Goal: Task Accomplishment & Management: Complete application form

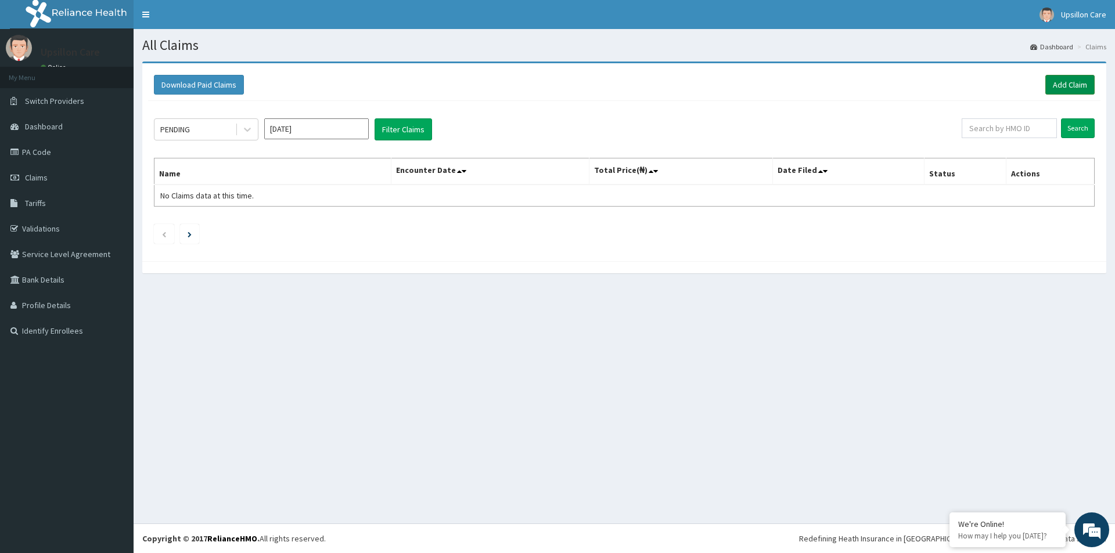
click at [1076, 84] on link "Add Claim" at bounding box center [1069, 85] width 49 height 20
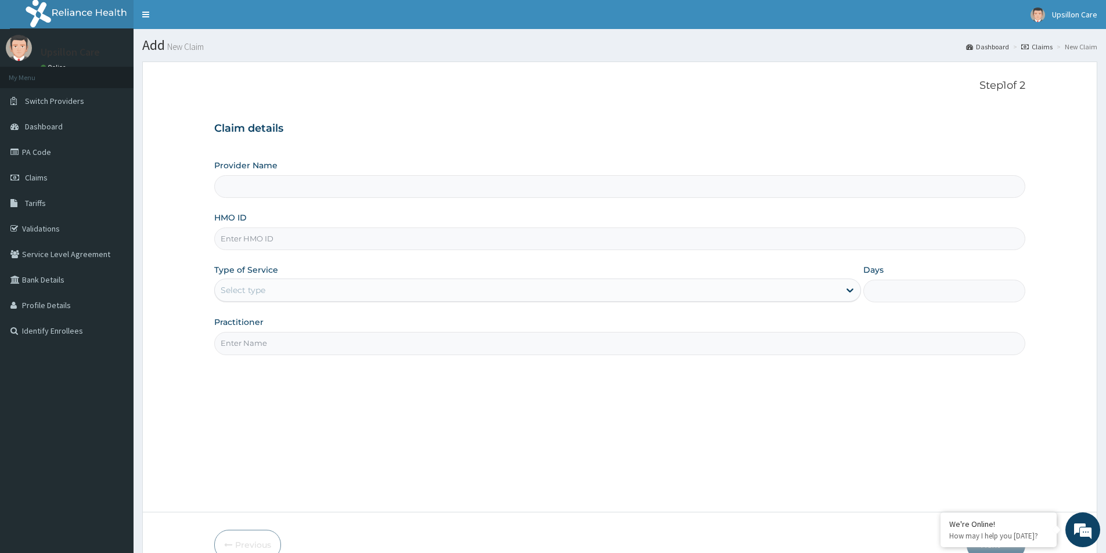
click at [233, 233] on input "HMO ID" at bounding box center [619, 239] width 811 height 23
type input "Upsillon Care hospital"
paste input "MPP/11040/B"
type input "MPP/11040/B"
click at [255, 294] on div "Select type" at bounding box center [243, 290] width 45 height 12
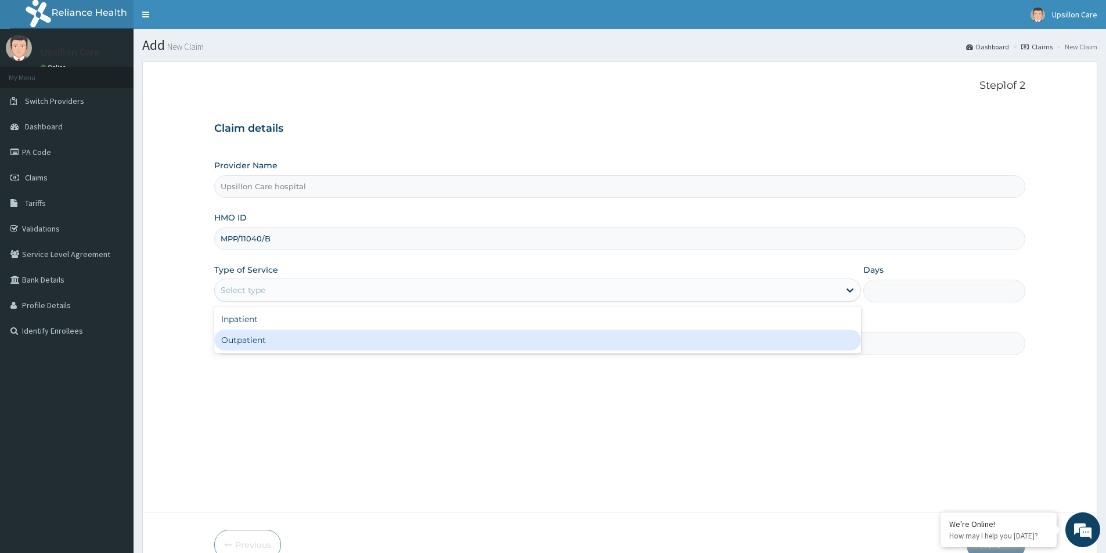
click at [250, 333] on div "Outpatient" at bounding box center [537, 340] width 647 height 21
type input "1"
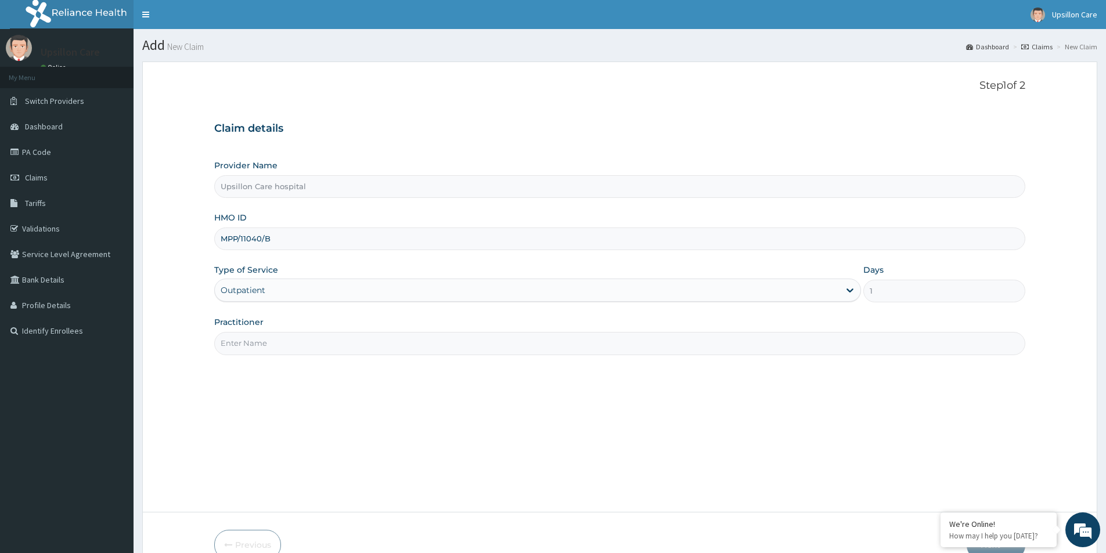
drag, startPoint x: 250, startPoint y: 333, endPoint x: 251, endPoint y: 344, distance: 11.7
click at [250, 333] on input "Practitioner" at bounding box center [619, 343] width 811 height 23
click at [252, 347] on input "Practitioner" at bounding box center [619, 343] width 811 height 23
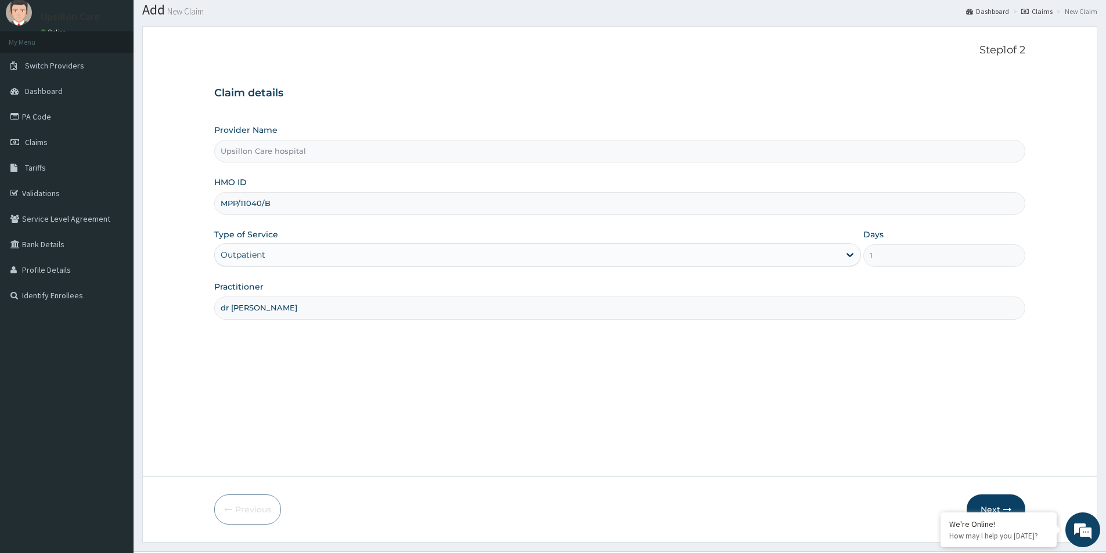
scroll to position [63, 0]
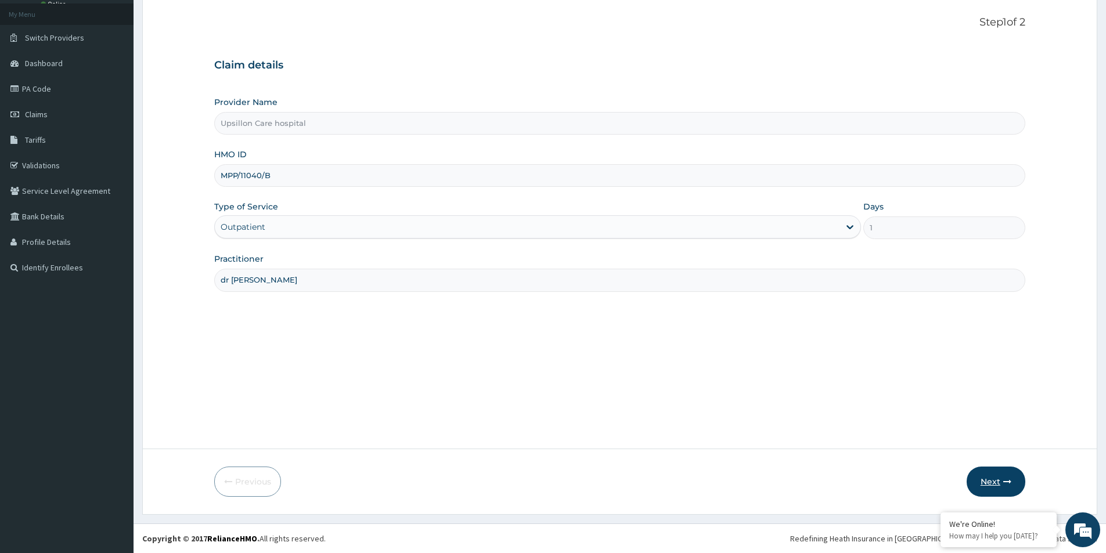
type input "dr greg"
click at [1001, 480] on button "Next" at bounding box center [996, 482] width 59 height 30
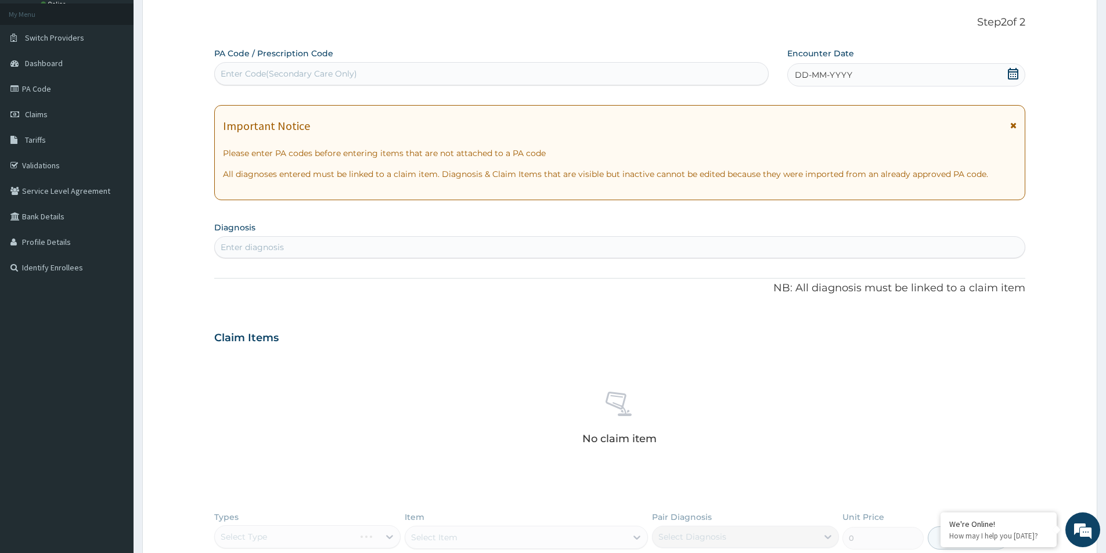
scroll to position [0, 0]
click at [370, 75] on div "Enter Code(Secondary Care Only)" at bounding box center [491, 73] width 553 height 19
paste input "PA/0ACBF0"
type input "PA/0ACBF0"
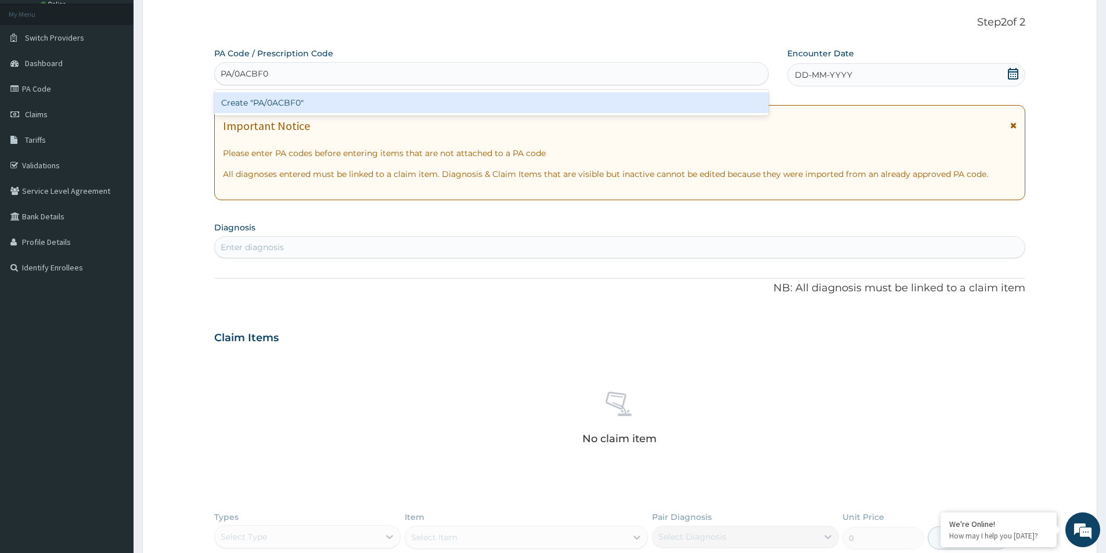
click at [326, 108] on div "Create "PA/0ACBF0"" at bounding box center [491, 102] width 554 height 21
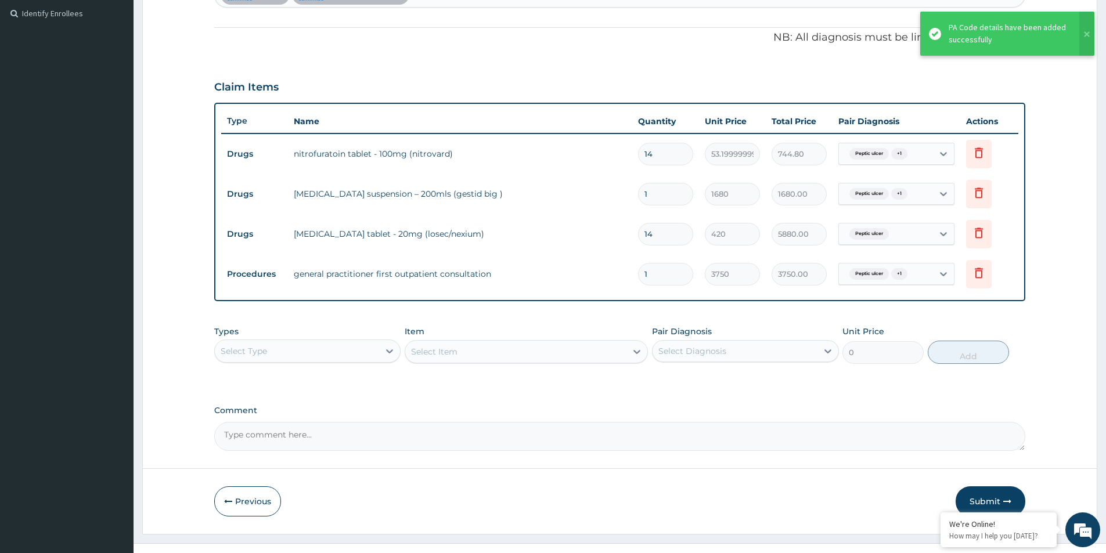
scroll to position [337, 0]
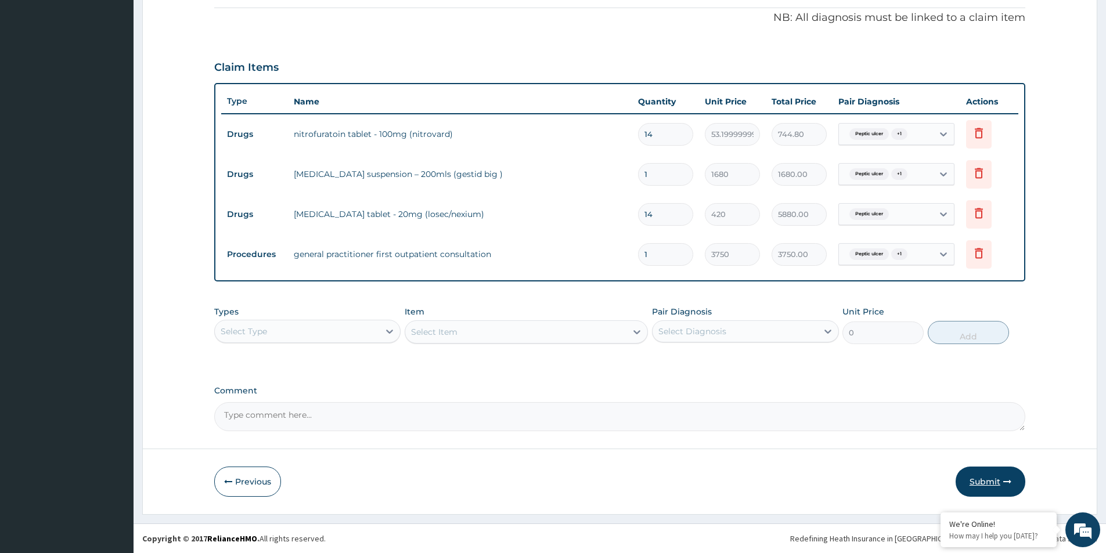
click at [1000, 480] on button "Submit" at bounding box center [991, 482] width 70 height 30
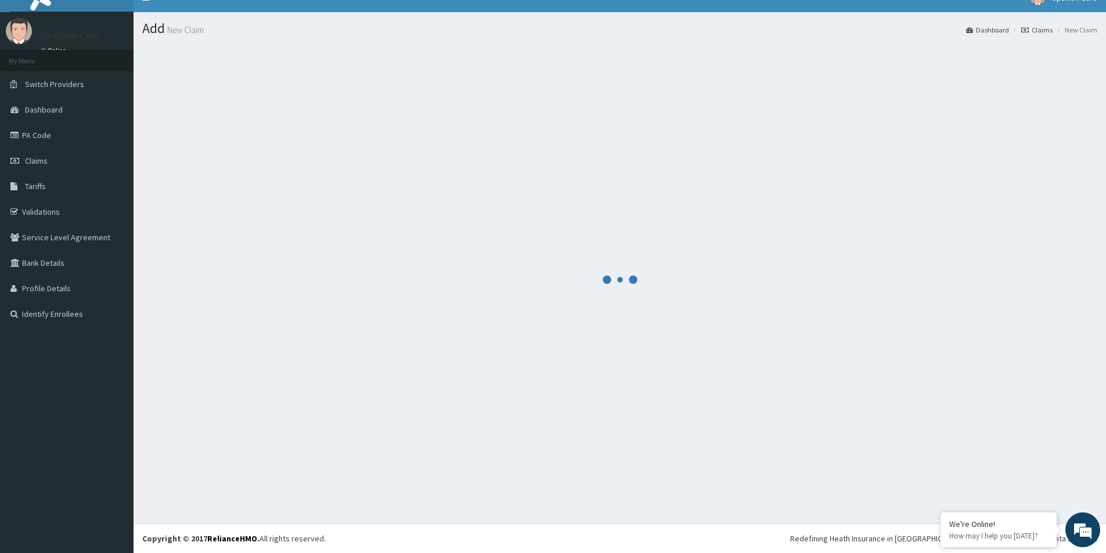
scroll to position [17, 0]
